Goal: Navigation & Orientation: Find specific page/section

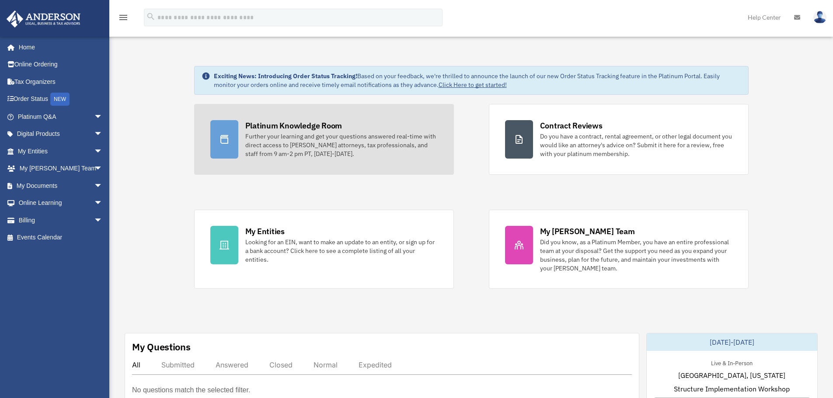
click at [387, 137] on div "Further your learning and get your questions answered real-time with direct acc…" at bounding box center [341, 145] width 192 height 26
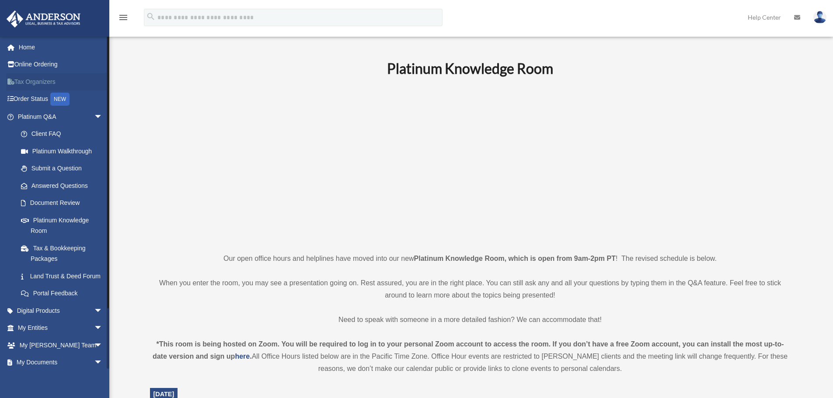
click at [54, 83] on link "Tax Organizers" at bounding box center [61, 81] width 110 height 17
click at [68, 247] on link "Tax & Bookkeeping Packages" at bounding box center [64, 254] width 104 height 28
